Goal: Task Accomplishment & Management: Manage account settings

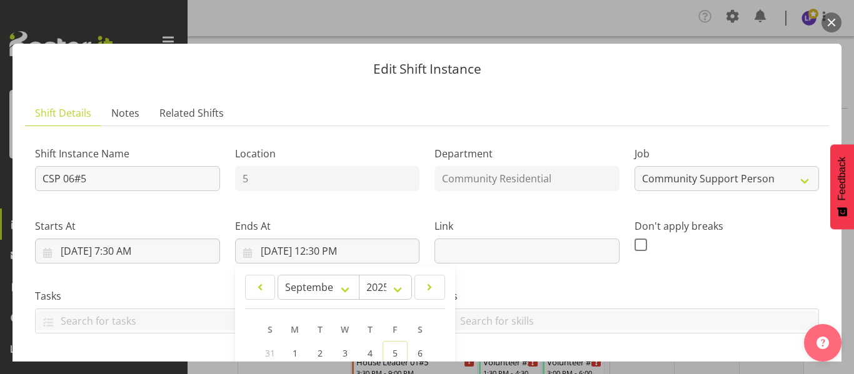
select select "2"
select select "8"
select select "2025"
select select "12"
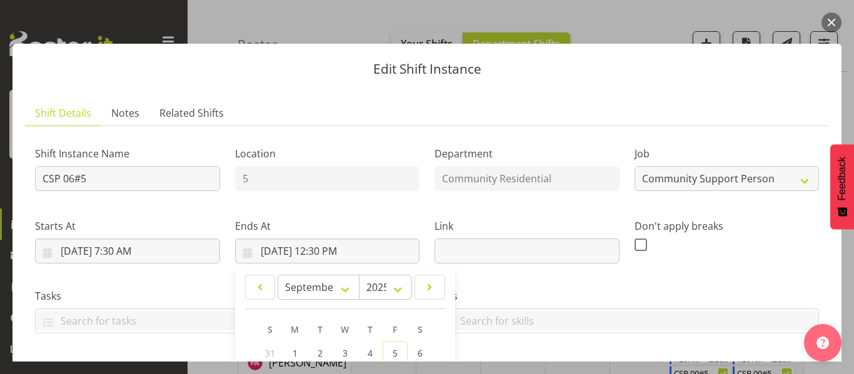
scroll to position [341, 0]
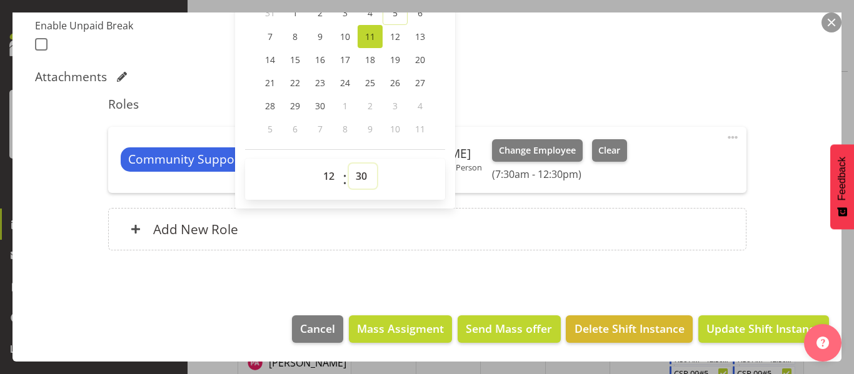
click at [358, 176] on select "00 01 02 03 04 05 06 07 08 09 10 11 12 13 14 15 16 17 18 19 20 21 22 23 24 25 2…" at bounding box center [363, 176] width 28 height 25
select select "0"
click at [349, 164] on select "00 01 02 03 04 05 06 07 08 09 10 11 12 13 14 15 16 17 18 19 20 21 22 23 24 25 2…" at bounding box center [363, 176] width 28 height 25
type input "[DATE] 12:00 PM"
click at [794, 326] on span "Update Shift Instance" at bounding box center [763, 329] width 114 height 16
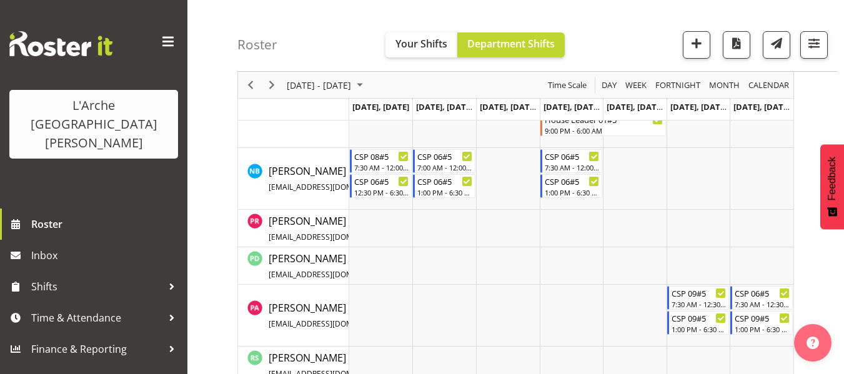
scroll to position [1083, 0]
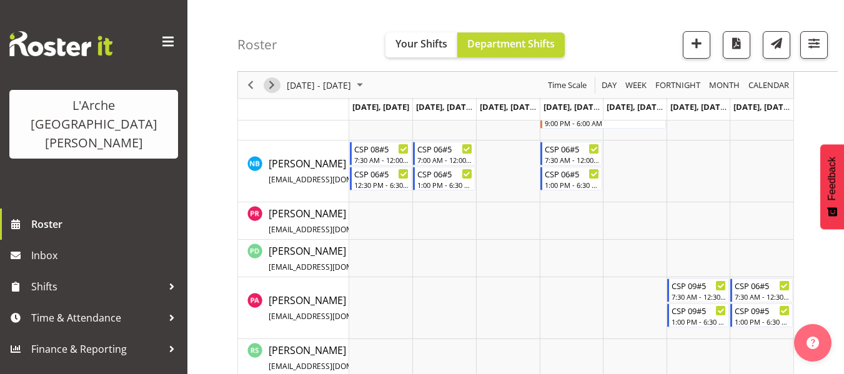
click at [274, 83] on span "Next" at bounding box center [271, 86] width 15 height 16
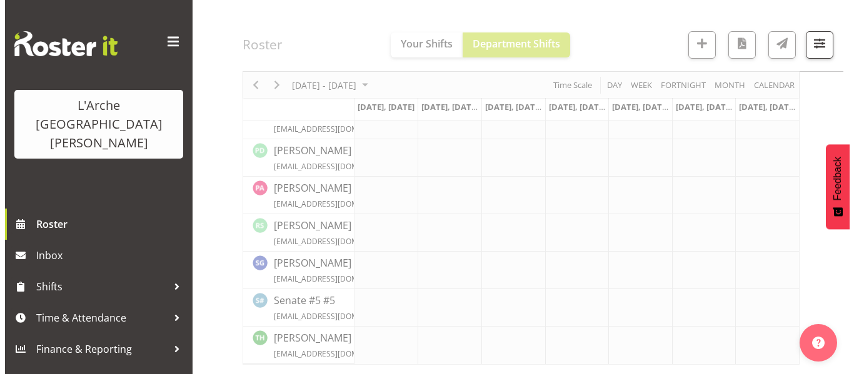
scroll to position [1063, 0]
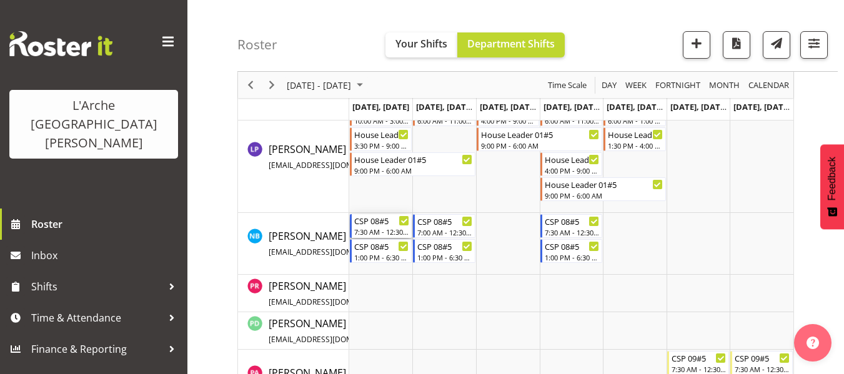
click at [394, 234] on div "7:30 AM - 12:30 PM" at bounding box center [382, 232] width 56 height 10
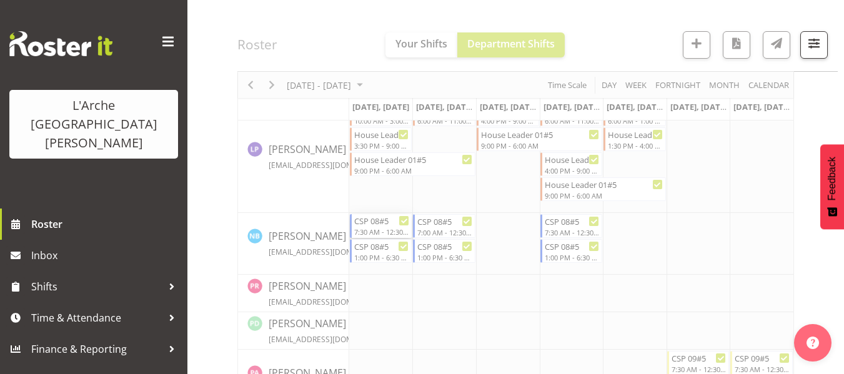
select select
select select "8"
select select "2025"
select select "12"
select select "30"
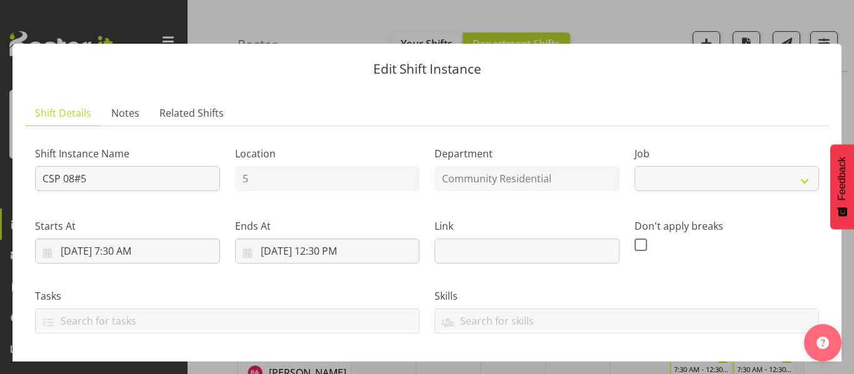
select select "2"
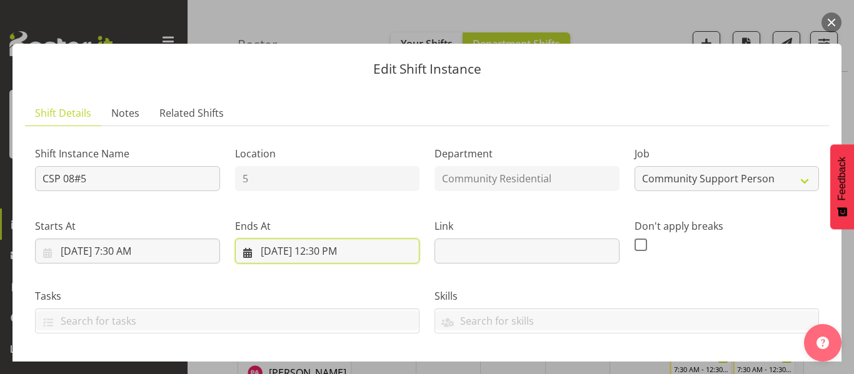
click at [344, 248] on input "[DATE] 12:30 PM" at bounding box center [327, 251] width 185 height 25
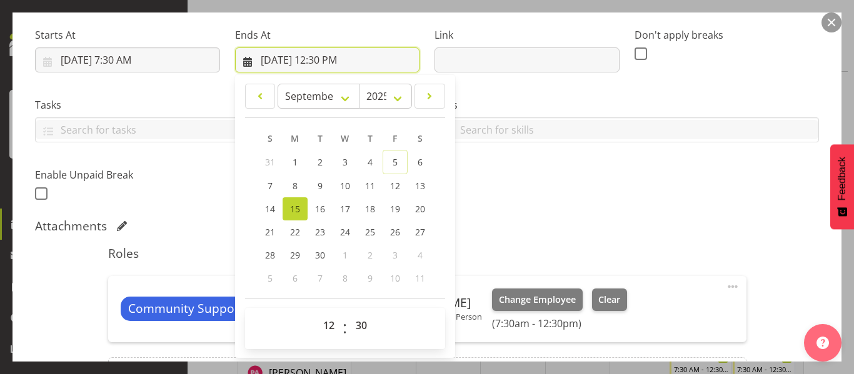
scroll to position [313, 0]
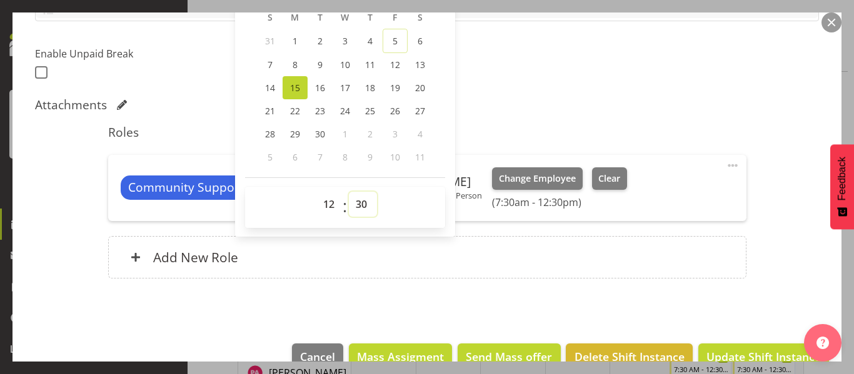
click at [360, 206] on select "00 01 02 03 04 05 06 07 08 09 10 11 12 13 14 15 16 17 18 19 20 21 22 23 24 25 2…" at bounding box center [363, 204] width 28 height 25
select select "0"
click at [349, 192] on select "00 01 02 03 04 05 06 07 08 09 10 11 12 13 14 15 16 17 18 19 20 21 22 23 24 25 2…" at bounding box center [363, 204] width 28 height 25
type input "[DATE] 12:00 PM"
click at [764, 348] on button "Update Shift Instance" at bounding box center [763, 358] width 131 height 28
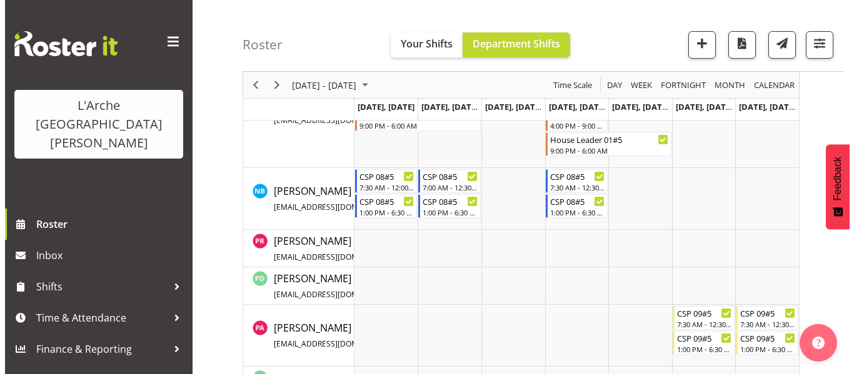
scroll to position [1125, 0]
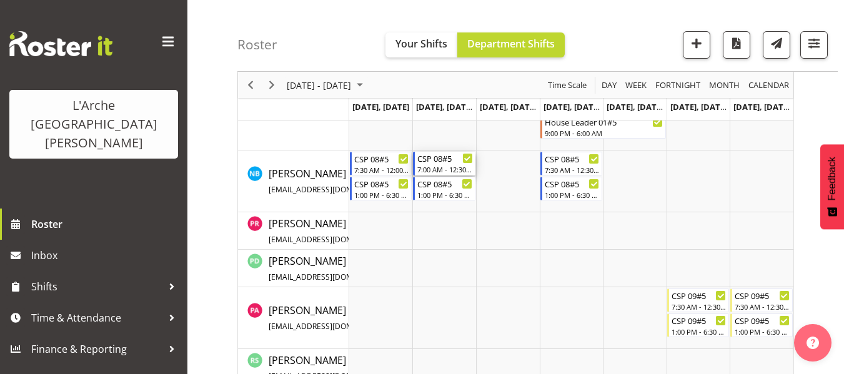
click at [446, 163] on div "CSP 08#5" at bounding box center [446, 158] width 56 height 13
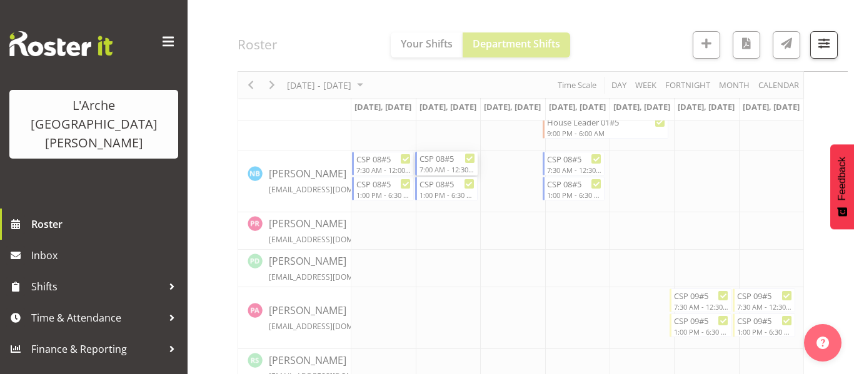
select select
select select "8"
select select "2025"
select select "12"
select select "30"
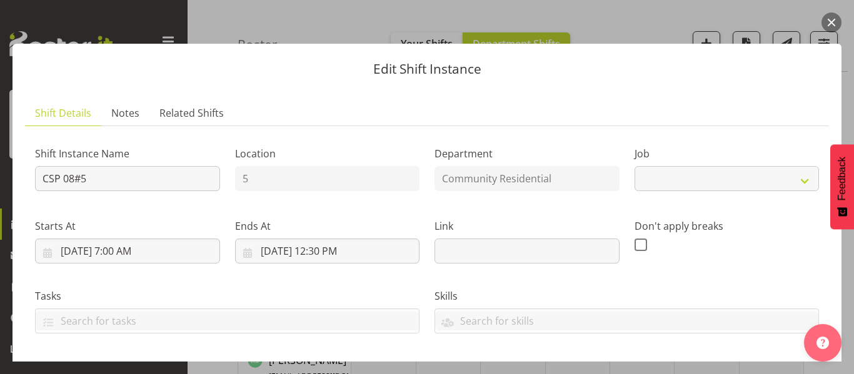
select select "2"
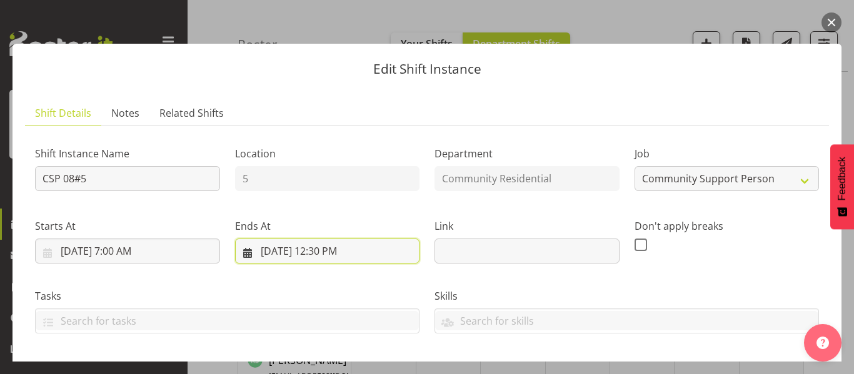
click at [332, 253] on input "[DATE] 12:30 PM" at bounding box center [327, 251] width 185 height 25
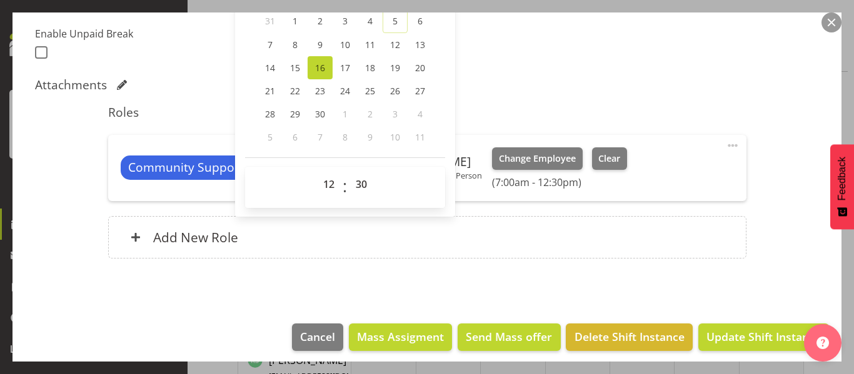
scroll to position [341, 0]
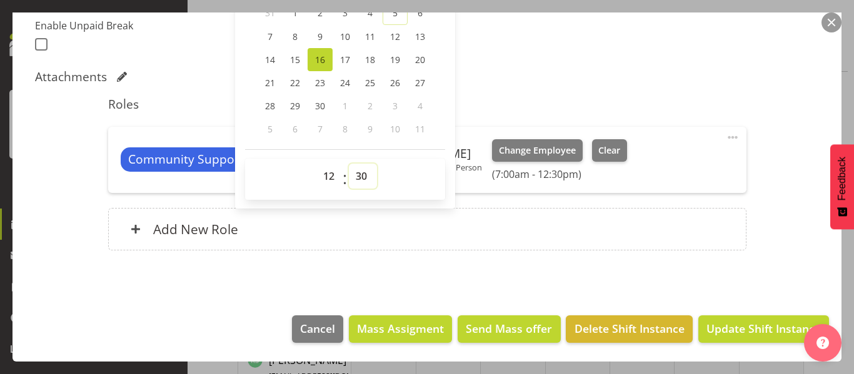
click at [355, 175] on select "00 01 02 03 04 05 06 07 08 09 10 11 12 13 14 15 16 17 18 19 20 21 22 23 24 25 2…" at bounding box center [363, 176] width 28 height 25
select select "0"
click at [349, 164] on select "00 01 02 03 04 05 06 07 08 09 10 11 12 13 14 15 16 17 18 19 20 21 22 23 24 25 2…" at bounding box center [363, 176] width 28 height 25
type input "[DATE] 12:00 PM"
click at [711, 326] on span "Update Shift Instance" at bounding box center [763, 329] width 114 height 16
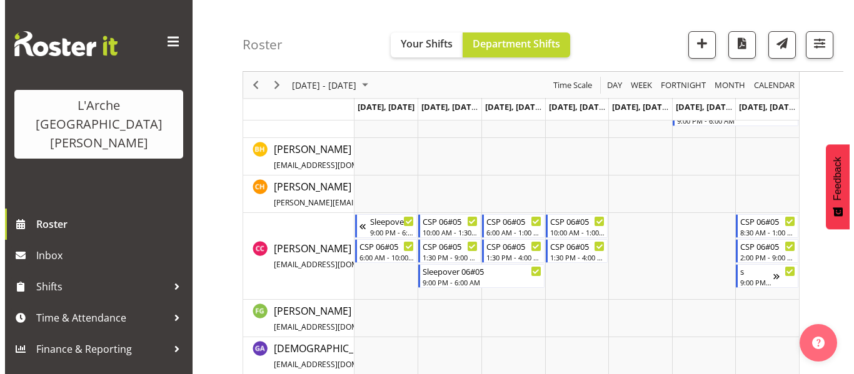
scroll to position [1063, 0]
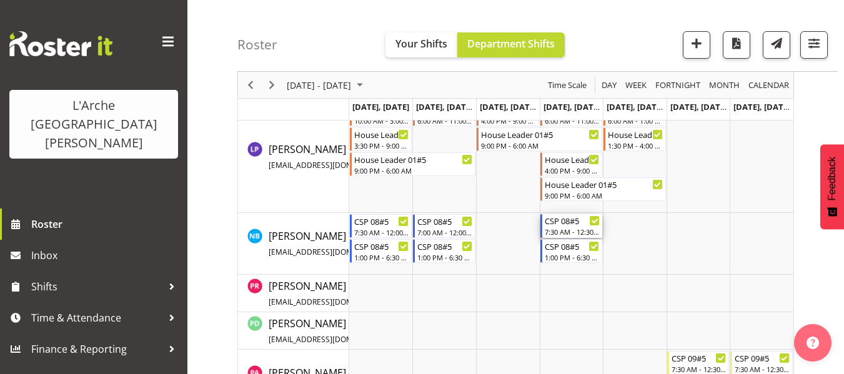
click at [574, 228] on div "7:30 AM - 12:30 PM" at bounding box center [573, 232] width 56 height 10
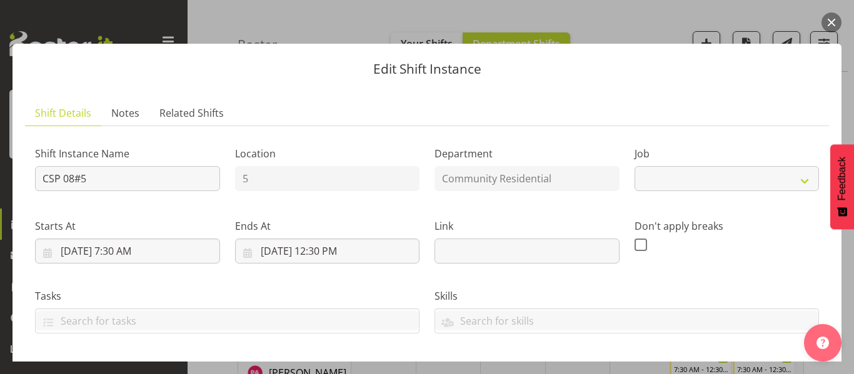
select select "2"
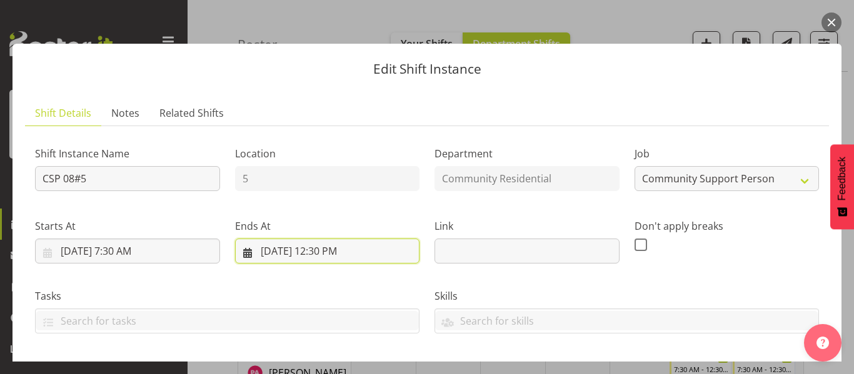
click at [348, 253] on input "[DATE] 12:30 PM" at bounding box center [327, 251] width 185 height 25
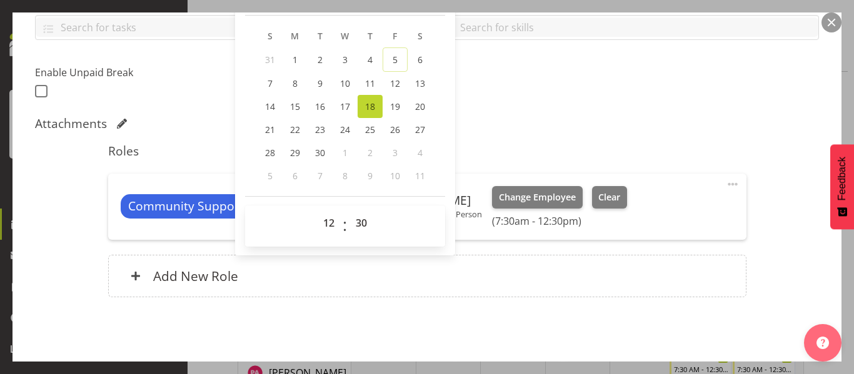
scroll to position [341, 0]
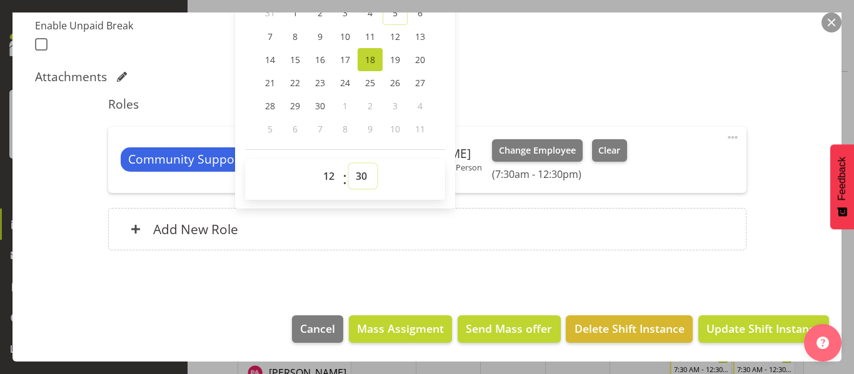
click at [361, 180] on select "00 01 02 03 04 05 06 07 08 09 10 11 12 13 14 15 16 17 18 19 20 21 22 23 24 25 2…" at bounding box center [363, 176] width 28 height 25
select select "0"
click at [349, 164] on select "00 01 02 03 04 05 06 07 08 09 10 11 12 13 14 15 16 17 18 19 20 21 22 23 24 25 2…" at bounding box center [363, 176] width 28 height 25
type input "[DATE] 12:00 PM"
click at [758, 336] on span "Update Shift Instance" at bounding box center [763, 329] width 114 height 16
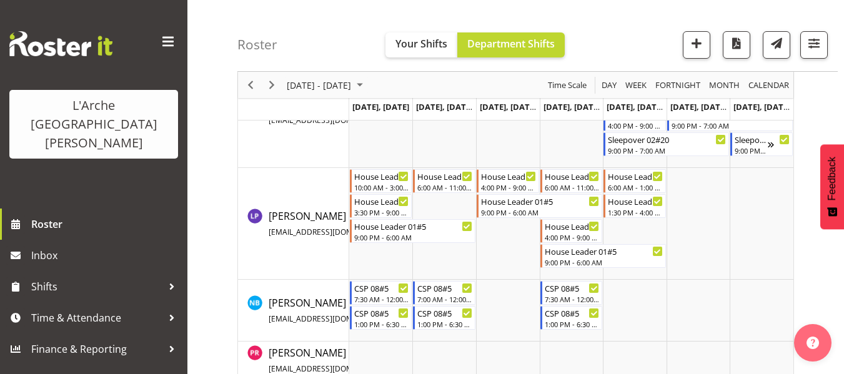
scroll to position [938, 0]
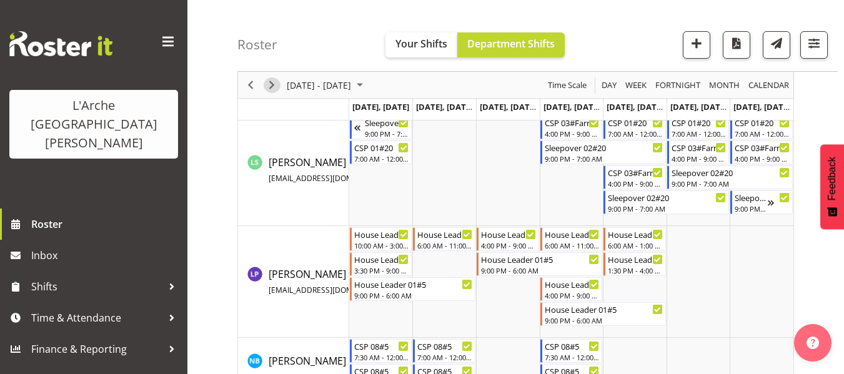
click at [274, 87] on span "Next" at bounding box center [271, 86] width 15 height 16
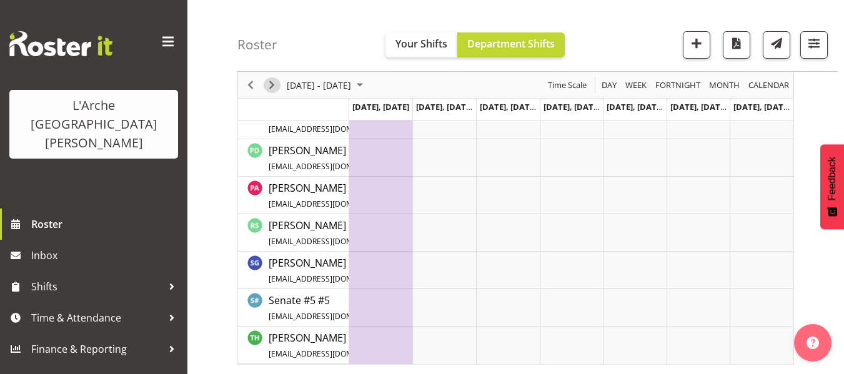
scroll to position [564, 0]
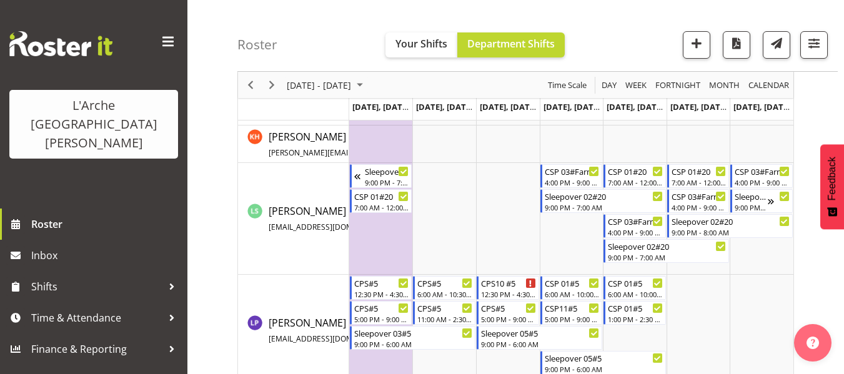
scroll to position [589, 0]
